Goal: Task Accomplishment & Management: Complete application form

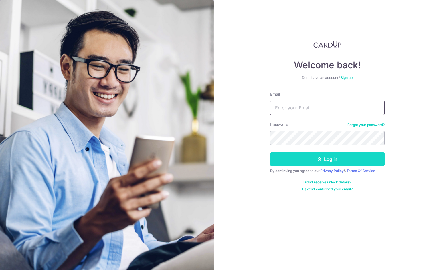
type input "accounts@polystone.com.sg"
click at [296, 159] on button "Log in" at bounding box center [327, 159] width 114 height 14
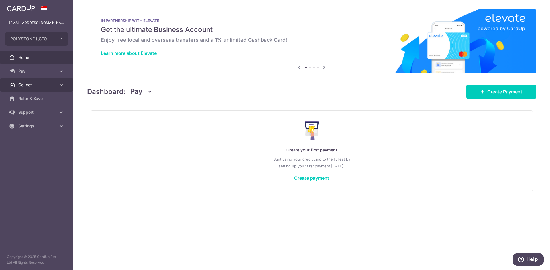
click at [30, 87] on span "Collect" at bounding box center [37, 85] width 38 height 6
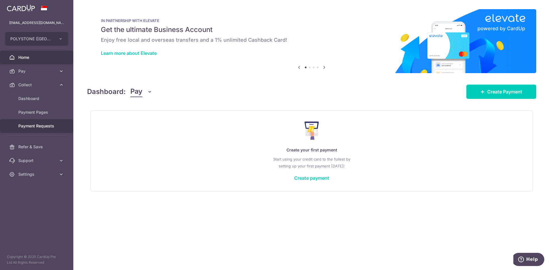
click at [31, 125] on span "Payment Requests" at bounding box center [37, 126] width 38 height 6
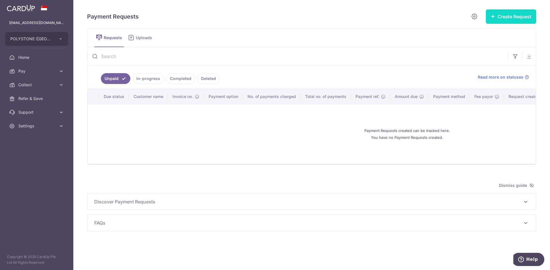
click at [441, 15] on button "Create Request" at bounding box center [510, 16] width 50 height 14
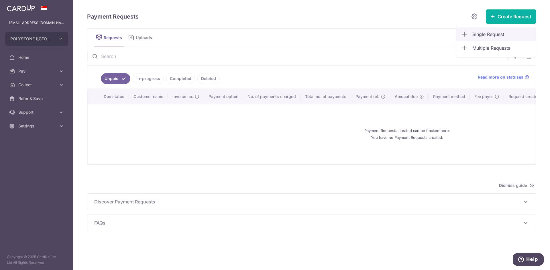
click at [441, 35] on link "Single Request" at bounding box center [496, 34] width 80 height 14
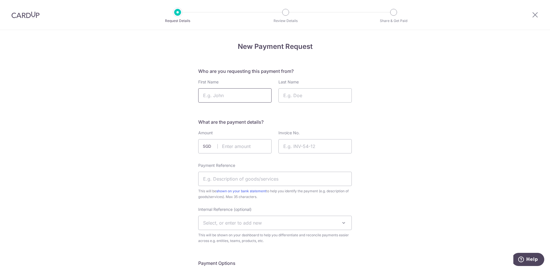
drag, startPoint x: 0, startPoint y: 0, endPoint x: 222, endPoint y: 95, distance: 241.9
click at [222, 95] on input "First Name" at bounding box center [234, 95] width 73 height 14
type input "CTH Builder Pte Ltd"
click at [230, 151] on input "text" at bounding box center [234, 146] width 73 height 14
type input "57460.22"
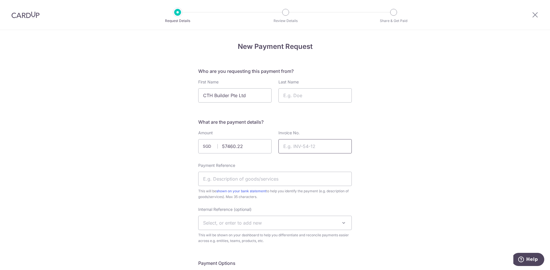
click at [281, 145] on input "Invoice No." at bounding box center [314, 146] width 73 height 14
click at [305, 151] on input "QD250312" at bounding box center [314, 146] width 73 height 14
click at [295, 147] on input "QD250312" at bounding box center [314, 146] width 73 height 14
drag, startPoint x: 298, startPoint y: 147, endPoint x: 314, endPoint y: 149, distance: 16.2
click at [313, 149] on input "QD250312" at bounding box center [314, 146] width 73 height 14
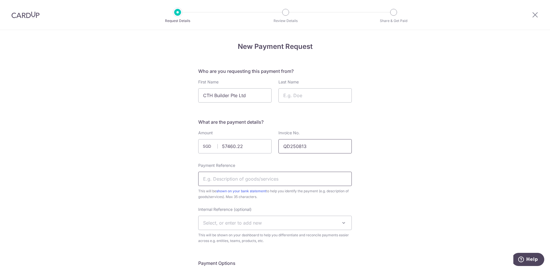
type input "QD250813"
click at [275, 181] on input "Payment Reference" at bounding box center [274, 179] width 153 height 14
click at [236, 181] on input "Half deposit for 0254Q" at bounding box center [274, 179] width 153 height 14
drag, startPoint x: 240, startPoint y: 180, endPoint x: 246, endPoint y: 182, distance: 7.2
click at [246, 182] on input "Half deposit for 0254Q" at bounding box center [274, 179] width 153 height 14
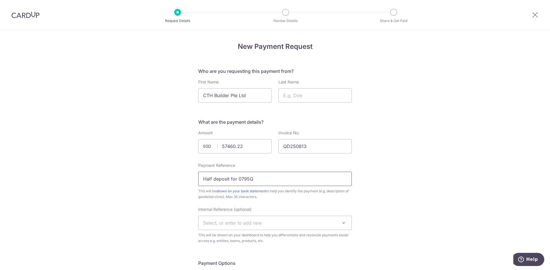
type input "Half deposit for 0795Q"
click at [251, 228] on span "Select, or enter to add new" at bounding box center [274, 223] width 153 height 14
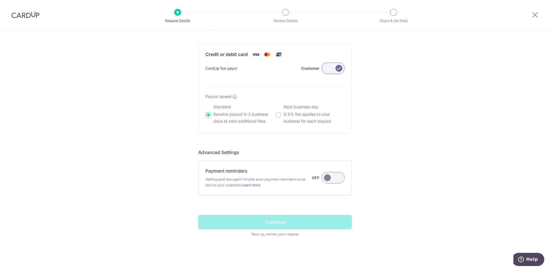
scroll to position [332, 0]
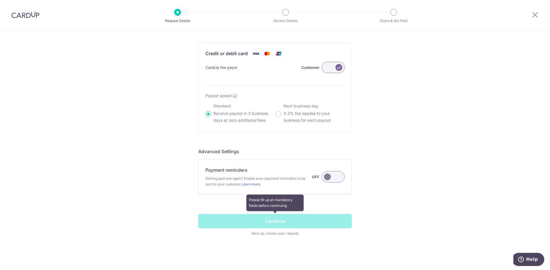
click at [276, 224] on span at bounding box center [274, 225] width 153 height 22
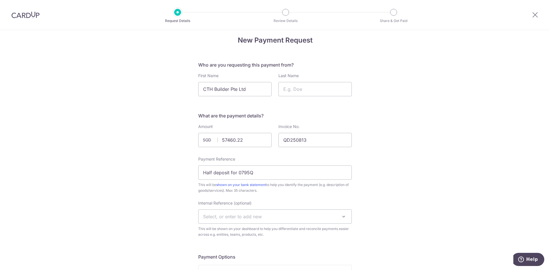
scroll to position [0, 0]
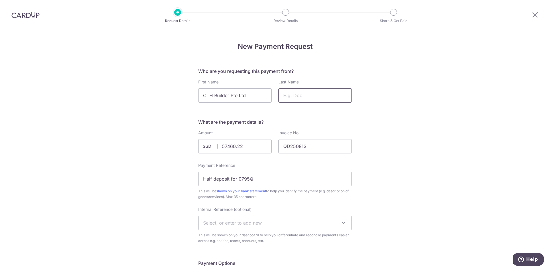
click at [288, 92] on input "Last Name" at bounding box center [314, 95] width 73 height 14
click at [242, 97] on input "CTH Builder Pte Ltd" at bounding box center [234, 95] width 73 height 14
drag, startPoint x: 230, startPoint y: 94, endPoint x: 251, endPoint y: 97, distance: 21.7
click at [251, 97] on input "CTH Builder Pte Ltd" at bounding box center [234, 95] width 73 height 14
type input "CTH Builder"
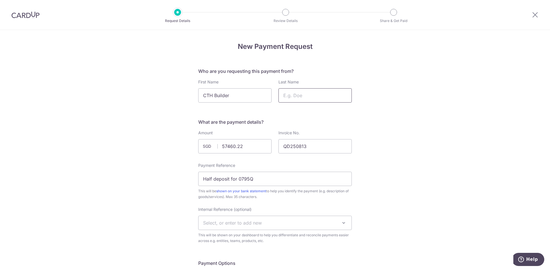
click at [283, 97] on input "Last Name" at bounding box center [314, 95] width 73 height 14
paste input "Pte Ltd"
click at [310, 97] on input "Pte Ltd" at bounding box center [314, 95] width 73 height 14
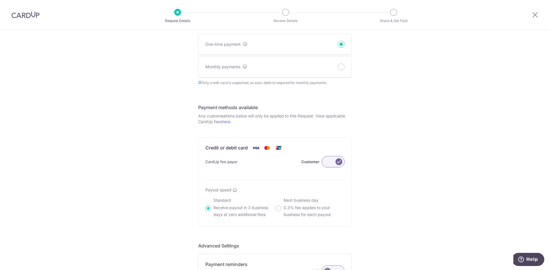
scroll to position [315, 0]
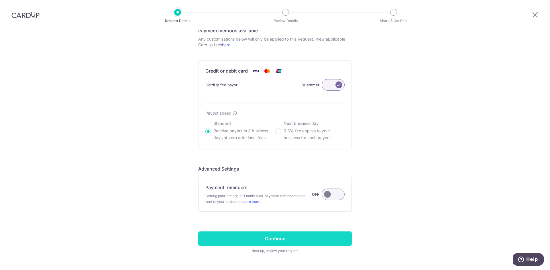
type input "Pte Ltd"
click at [261, 240] on input "Continue" at bounding box center [274, 239] width 153 height 14
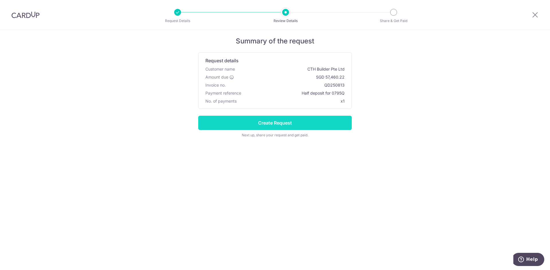
click at [299, 121] on input "Create Request" at bounding box center [274, 123] width 153 height 14
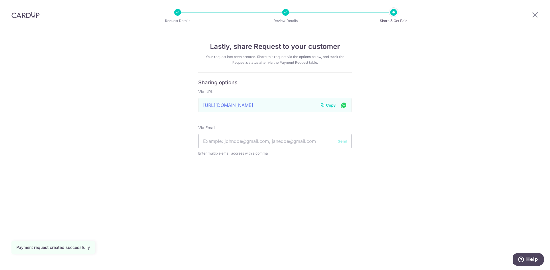
click at [327, 107] on span "Copy" at bounding box center [331, 105] width 10 height 6
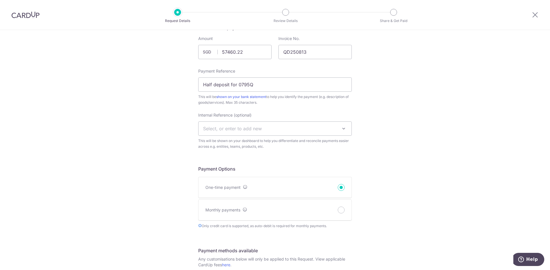
scroll to position [114, 0]
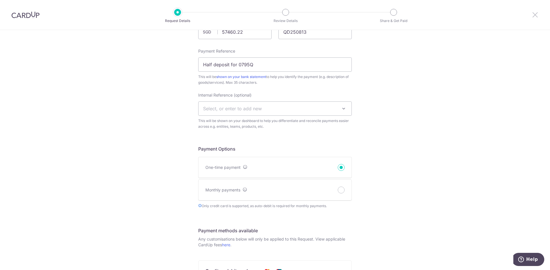
click at [537, 16] on icon at bounding box center [534, 14] width 7 height 7
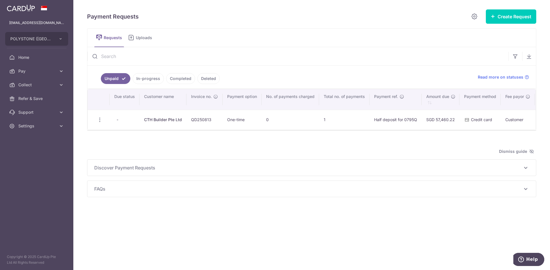
click at [213, 121] on td "QD250813" at bounding box center [204, 120] width 36 height 20
click at [364, 116] on td "1" at bounding box center [344, 120] width 50 height 20
click at [366, 121] on td "1" at bounding box center [344, 120] width 50 height 20
click at [98, 120] on icon "button" at bounding box center [100, 120] width 6 height 6
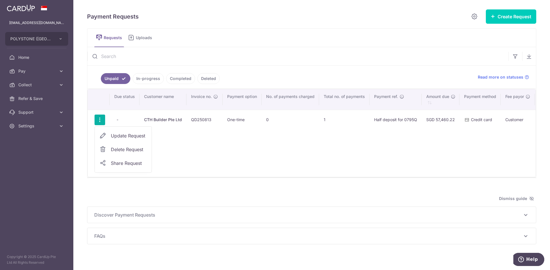
click at [121, 139] on span "Update Request" at bounding box center [129, 136] width 36 height 7
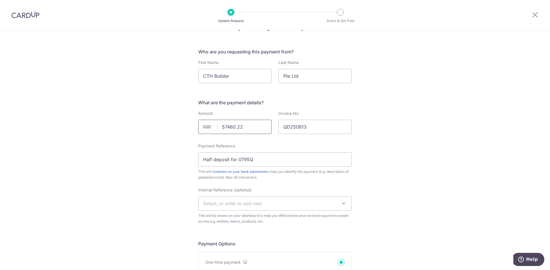
scroll to position [57, 0]
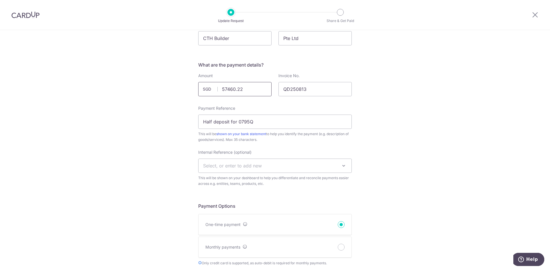
click at [228, 90] on input "57460.22" at bounding box center [234, 89] width 73 height 14
drag, startPoint x: 243, startPoint y: 89, endPoint x: 209, endPoint y: 90, distance: 33.8
click at [209, 90] on div "57460.22 SGD" at bounding box center [234, 89] width 73 height 14
type input "8500.00"
click at [253, 125] on input "Half deposit for 0795Q" at bounding box center [274, 122] width 153 height 14
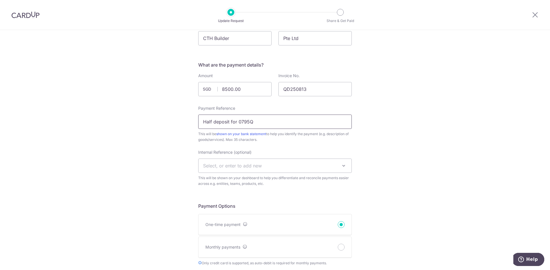
drag, startPoint x: 211, startPoint y: 123, endPoint x: 192, endPoint y: 125, distance: 18.5
click at [192, 125] on div "Update Payment Request Who are you requesting this payment from? First Name CTH…" at bounding box center [275, 255] width 550 height 565
click at [259, 121] on input "Half deposit for 0795Q" at bounding box center [274, 122] width 153 height 14
drag, startPoint x: 275, startPoint y: 123, endPoint x: 195, endPoint y: 122, distance: 79.3
click at [195, 122] on div "Update Payment Request Who are you requesting this payment from? First Name CTH…" at bounding box center [275, 255] width 550 height 565
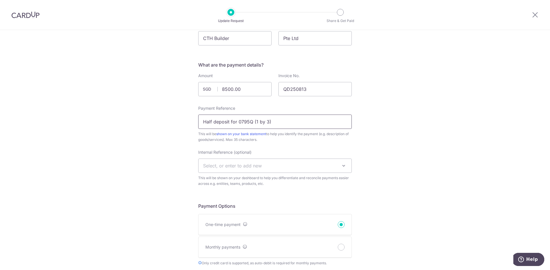
click at [216, 124] on input "Half deposit for 0795Q (1 by 3)" at bounding box center [274, 122] width 153 height 14
drag, startPoint x: 210, startPoint y: 122, endPoint x: 196, endPoint y: 124, distance: 14.7
click at [196, 124] on div "Update Payment Request Who are you requesting this payment from? First Name CTH…" at bounding box center [275, 255] width 550 height 565
drag, startPoint x: 266, startPoint y: 120, endPoint x: 195, endPoint y: 124, distance: 71.7
click at [195, 124] on div "Update Payment Request Who are you requesting this payment from? First Name CTH…" at bounding box center [275, 255] width 550 height 565
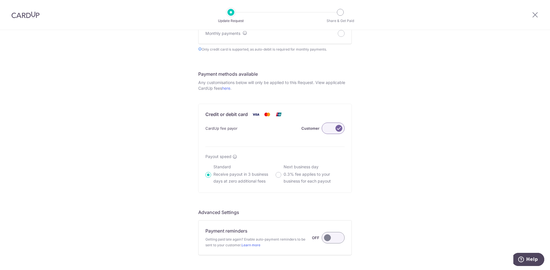
scroll to position [324, 0]
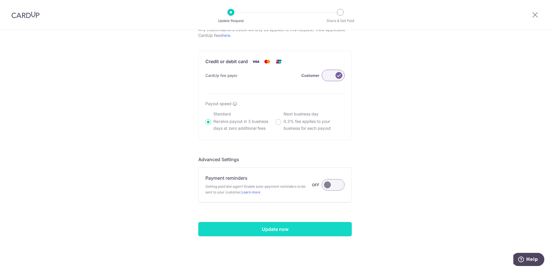
type input "Partial deposit for 0795Q"
click at [274, 231] on input "Update now" at bounding box center [274, 229] width 153 height 14
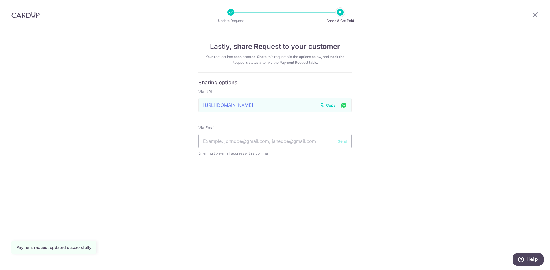
click at [269, 106] on div "[URL][DOMAIN_NAME] Link to page copied to clipboard Copy" at bounding box center [274, 105] width 153 height 14
click at [268, 104] on div "[URL][DOMAIN_NAME] Link to page copied to clipboard Copy" at bounding box center [274, 105] width 153 height 14
click at [238, 116] on form "Sharing options Via URL [URL][DOMAIN_NAME] Link to page copied to clipboard Cop…" at bounding box center [274, 122] width 153 height 84
click at [237, 105] on div "[URL][DOMAIN_NAME] Link to page copied to clipboard Copy" at bounding box center [274, 105] width 153 height 14
click at [320, 135] on input "text" at bounding box center [274, 141] width 153 height 14
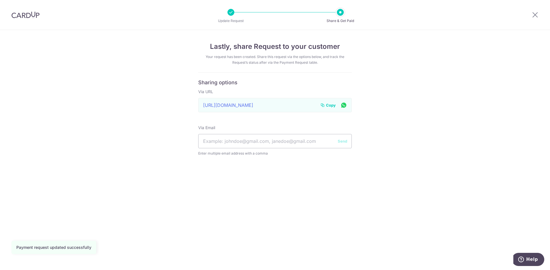
click at [316, 103] on div "[URL][DOMAIN_NAME] Link to page copied to clipboard Copy" at bounding box center [274, 105] width 153 height 14
click at [311, 108] on div "https://app.cardup.co/collect/pay_req/1c96e552e4d Link to page copied to clipbo…" at bounding box center [274, 105] width 153 height 14
click at [336, 106] on div "Copy" at bounding box center [333, 105] width 27 height 7
click at [333, 105] on span "Copy" at bounding box center [331, 105] width 10 height 6
click at [328, 106] on span "Copy" at bounding box center [331, 105] width 10 height 6
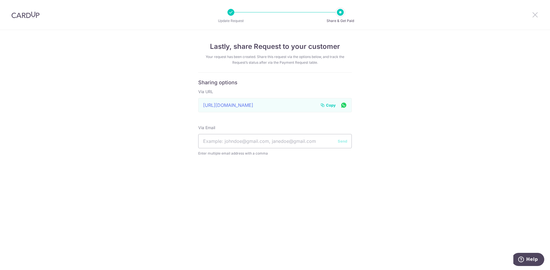
click at [535, 14] on icon at bounding box center [534, 14] width 7 height 7
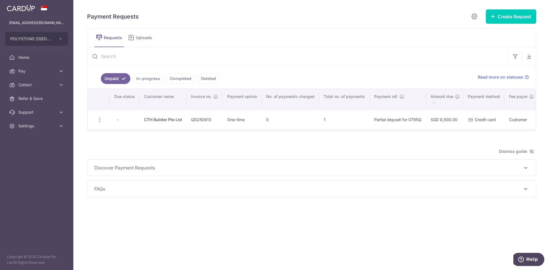
click at [507, 24] on div "Payment Requests Create Request Single Request Multiple Requests Requests Uploa…" at bounding box center [311, 103] width 449 height 188
click at [507, 20] on button "Create Request" at bounding box center [510, 16] width 50 height 14
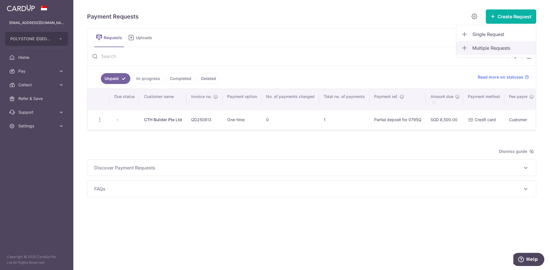
click at [494, 46] on span "Multiple Requests" at bounding box center [501, 48] width 59 height 7
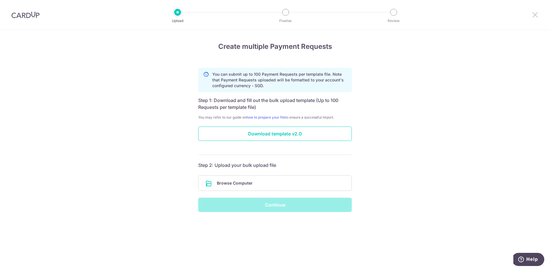
click at [536, 14] on icon at bounding box center [534, 14] width 7 height 7
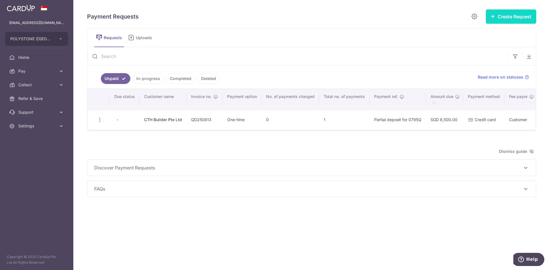
click at [511, 13] on button "Create Request" at bounding box center [510, 16] width 50 height 14
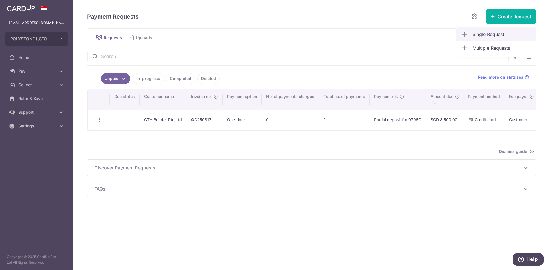
click at [497, 31] on span "Single Request" at bounding box center [501, 34] width 59 height 7
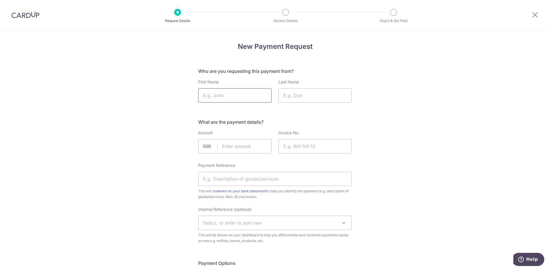
click at [227, 93] on input "First Name" at bounding box center [234, 95] width 73 height 14
type input "CTH Builder"
click at [292, 94] on input "Last Name" at bounding box center [314, 95] width 73 height 14
click at [291, 96] on input "Last Name" at bounding box center [314, 95] width 73 height 14
click at [292, 96] on input "Last Name" at bounding box center [314, 95] width 73 height 14
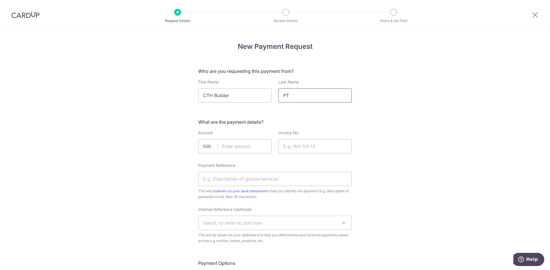
type input "Pte Ltd"
click at [224, 173] on input "Payment Reference" at bounding box center [274, 179] width 153 height 14
paste input "https://app.cardup.co/collect/pay_r"
type input "https://app.cardup.co/collect/pay_r"
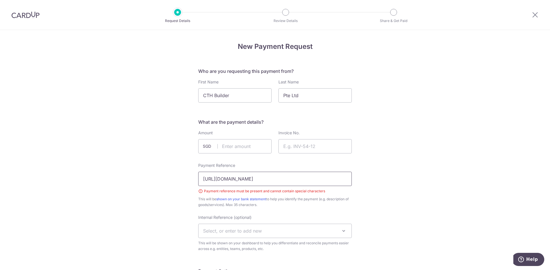
drag, startPoint x: 285, startPoint y: 178, endPoint x: 183, endPoint y: 181, distance: 101.4
click at [231, 143] on input "text" at bounding box center [234, 146] width 73 height 14
type input "31000.00"
click at [282, 145] on input "Invoice No." at bounding box center [314, 146] width 73 height 14
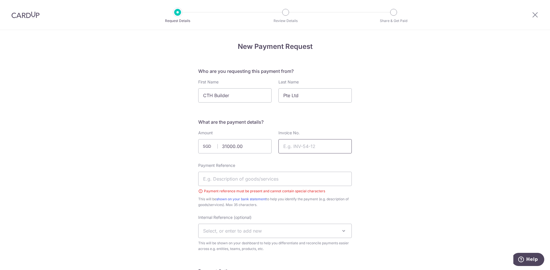
type input "QD250813"
click at [249, 185] on input "Payment Reference" at bounding box center [274, 179] width 153 height 14
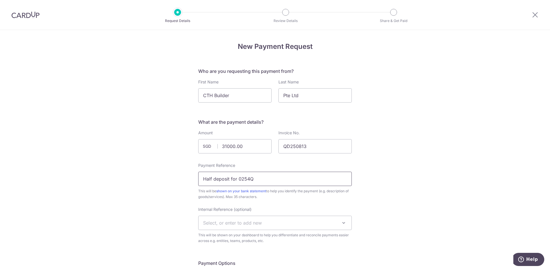
drag, startPoint x: 236, startPoint y: 178, endPoint x: 247, endPoint y: 182, distance: 11.3
click at [247, 182] on input "Half deposit for 0254Q" at bounding box center [274, 179] width 153 height 14
drag, startPoint x: 210, startPoint y: 182, endPoint x: 194, endPoint y: 181, distance: 16.4
type input "Partial deposit for 0795Q"
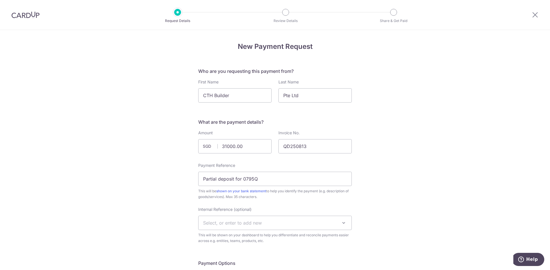
click at [277, 213] on div "Internal Reference (optional) Select, or enter to add new This will be shown on…" at bounding box center [274, 225] width 153 height 37
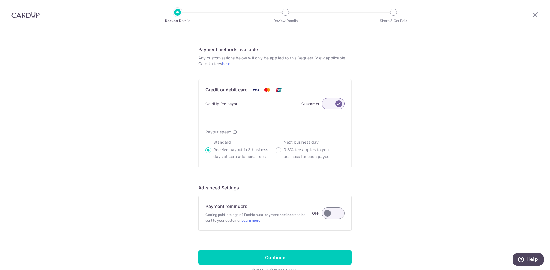
scroll to position [332, 0]
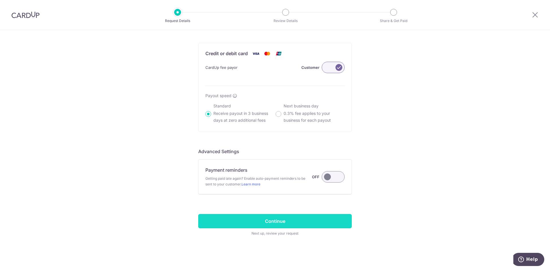
click at [278, 222] on input "Continue" at bounding box center [274, 221] width 153 height 14
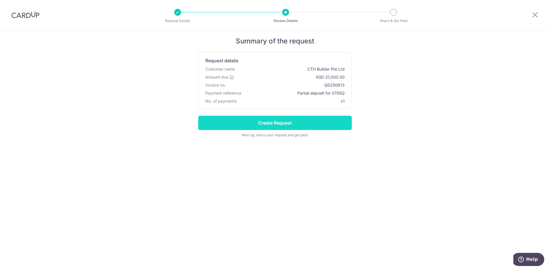
click at [282, 124] on input "Create Request" at bounding box center [274, 123] width 153 height 14
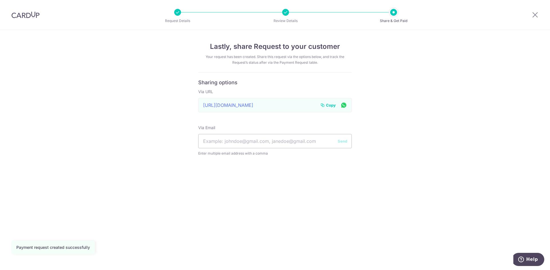
click at [324, 106] on icon at bounding box center [322, 105] width 5 height 5
click at [535, 14] on icon at bounding box center [534, 14] width 7 height 7
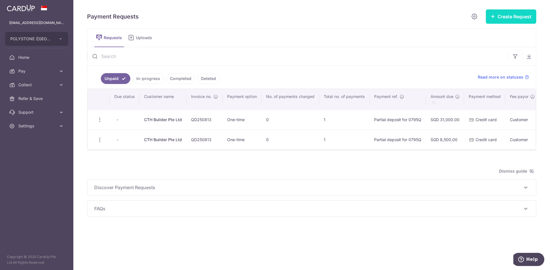
click at [493, 13] on button "Create Request" at bounding box center [510, 16] width 50 height 14
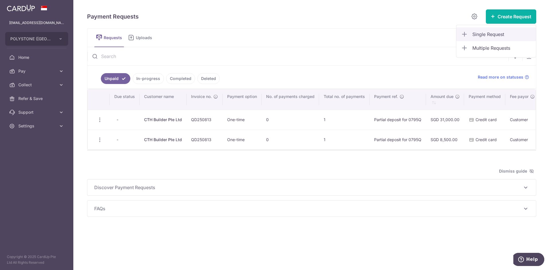
click at [493, 34] on span "Single Request" at bounding box center [501, 34] width 59 height 7
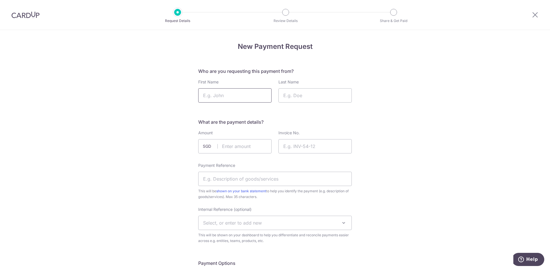
click at [214, 98] on input "First Name" at bounding box center [234, 95] width 73 height 14
type input "CTH Builder"
click at [289, 95] on input "Last Name" at bounding box center [314, 95] width 73 height 14
type input "Pte Ltd"
click at [224, 146] on input "text" at bounding box center [234, 146] width 73 height 14
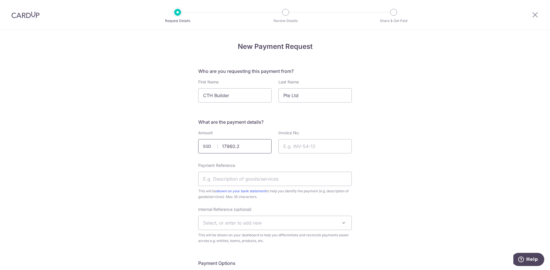
type input "17960.22"
click at [294, 145] on input "Invoice No." at bounding box center [314, 146] width 73 height 14
type input "QD250813"
drag, startPoint x: 280, startPoint y: 182, endPoint x: 274, endPoint y: 179, distance: 6.7
click at [279, 182] on input "Payment Reference" at bounding box center [274, 179] width 153 height 14
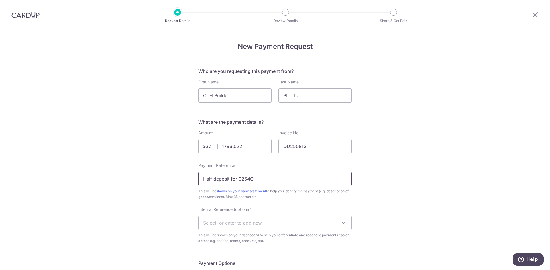
click at [244, 180] on input "Half deposit for 0254Q" at bounding box center [274, 179] width 153 height 14
drag, startPoint x: 240, startPoint y: 180, endPoint x: 247, endPoint y: 182, distance: 7.6
click at [247, 182] on input "Half deposit for 0254Q" at bounding box center [274, 179] width 153 height 14
drag, startPoint x: 210, startPoint y: 180, endPoint x: 199, endPoint y: 178, distance: 10.5
click at [198, 178] on input "Half deposit for 0795Q" at bounding box center [274, 179] width 153 height 14
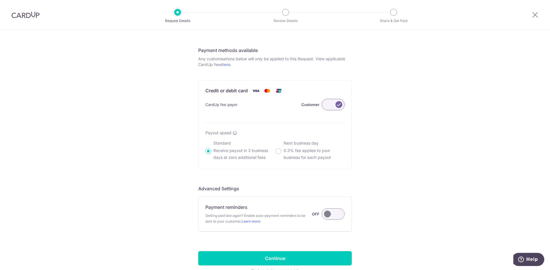
scroll to position [332, 0]
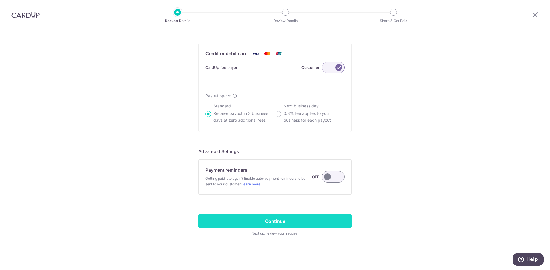
type input "Partial deposit for 0795Q"
click at [328, 221] on input "Continue" at bounding box center [274, 221] width 153 height 14
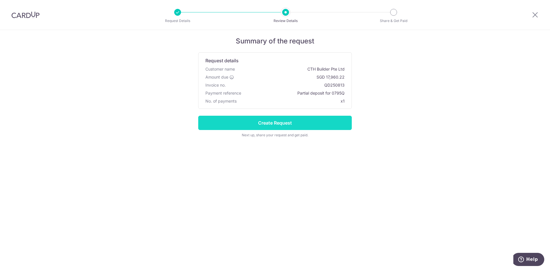
click at [291, 125] on input "Create Request" at bounding box center [274, 123] width 153 height 14
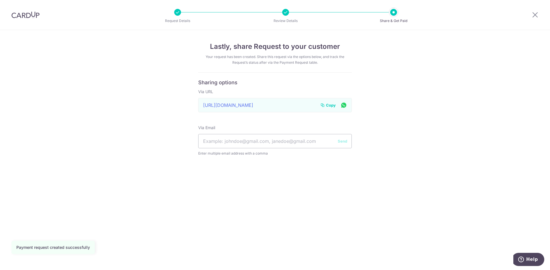
click at [327, 104] on span "Copy" at bounding box center [331, 105] width 10 height 6
click at [539, 15] on div at bounding box center [535, 15] width 30 height 30
click at [530, 17] on div at bounding box center [535, 15] width 30 height 30
click at [534, 16] on icon at bounding box center [534, 14] width 7 height 7
